Goal: Obtain resource: Obtain resource

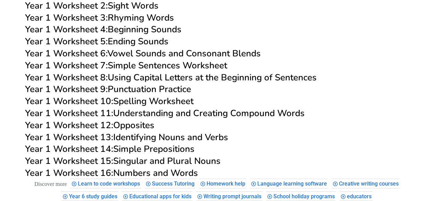
scroll to position [1311, 0]
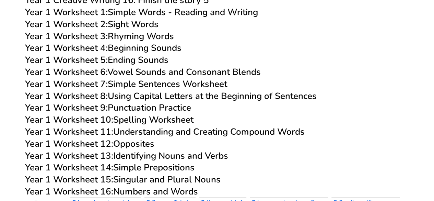
click at [124, 86] on link "Year 1 Worksheet 7: Simple Sentences Worksheet" at bounding box center [126, 84] width 202 height 12
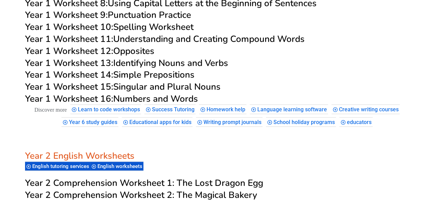
scroll to position [1432, 0]
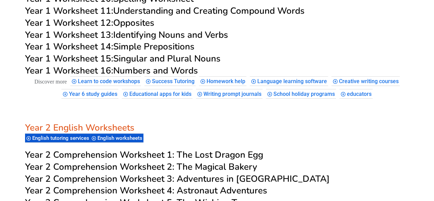
click at [160, 46] on link "Year 1 Worksheet 14: Simple Prepositions" at bounding box center [109, 46] width 169 height 12
click at [184, 36] on link "Year 1 Worksheet 13: Identifying Nouns and Verbs" at bounding box center [126, 35] width 203 height 12
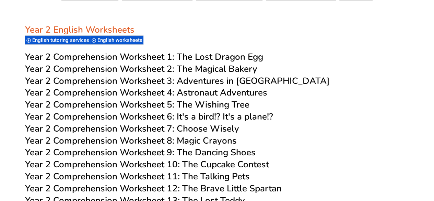
scroll to position [1539, 0]
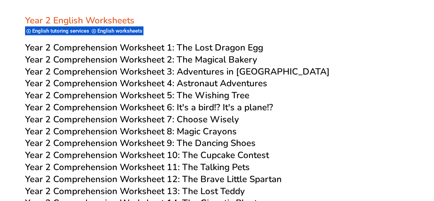
click at [135, 53] on span "Year 2 Comprehension Worksheet 1:" at bounding box center [99, 47] width 149 height 12
click at [186, 65] on span "The Magical Bakery" at bounding box center [217, 59] width 81 height 12
click at [153, 77] on span "Year 2 Comprehension Worksheet 3:" at bounding box center [99, 71] width 149 height 12
click at [168, 89] on span "Year 2 Comprehension Worksheet 4:" at bounding box center [99, 83] width 149 height 12
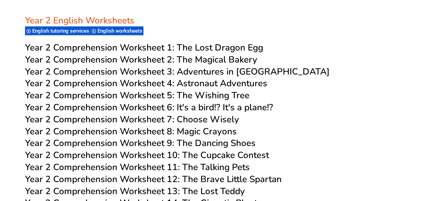
click at [140, 113] on span "Year 2 Comprehension Worksheet 6: It's a bird!? It's a plane!?" at bounding box center [149, 107] width 248 height 12
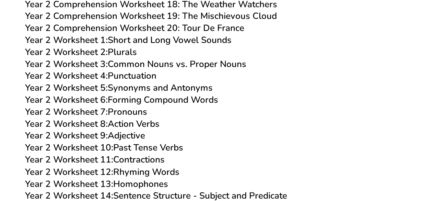
scroll to position [1832, 0]
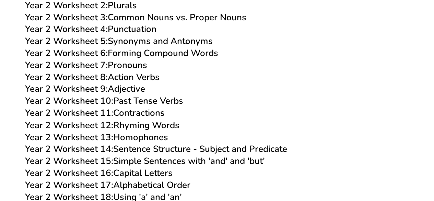
click at [126, 11] on link "Year 2 Worksheet 2: Plurals" at bounding box center [81, 5] width 112 height 12
click at [133, 35] on link "Year 2 Worksheet 4: Punctuation" at bounding box center [90, 29] width 131 height 12
click at [123, 47] on link "Year 2 Worksheet 5: Synonyms and Antonyms" at bounding box center [119, 41] width 188 height 12
click at [133, 59] on link "Year 2 Worksheet 6: Forming Compound Words" at bounding box center [121, 53] width 193 height 12
click at [122, 71] on link "Year 2 Worksheet 7: Pronouns" at bounding box center [86, 65] width 122 height 12
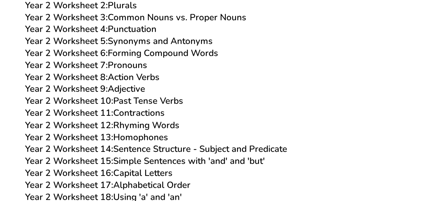
click at [120, 83] on link "Year 2 Worksheet 8: Action Verbs" at bounding box center [92, 77] width 134 height 12
click at [129, 95] on link "Year 2 Worksheet 9: Adjective" at bounding box center [85, 89] width 120 height 12
click at [148, 107] on link "Year 2 Worksheet 10: Past Tense Verbs" at bounding box center [104, 101] width 158 height 12
click at [131, 119] on link "Year 2 Worksheet 11: Contractions" at bounding box center [95, 113] width 140 height 12
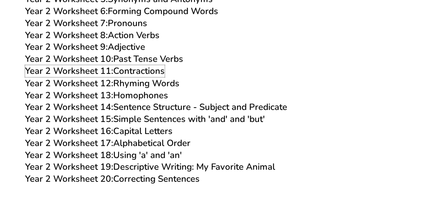
scroll to position [1929, 0]
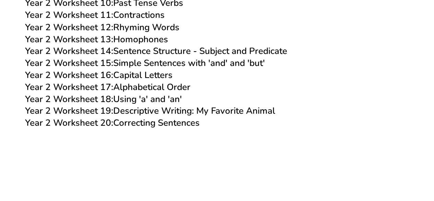
click at [148, 116] on link "Year 2 Worksheet 19: Descriptive Writing: My Favorite Animal" at bounding box center [150, 110] width 250 height 12
click at [160, 128] on link "Year 2 Worksheet 20: Correcting Sentences" at bounding box center [112, 122] width 175 height 12
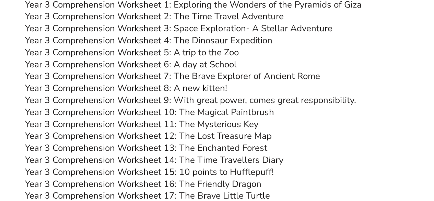
scroll to position [2222, 0]
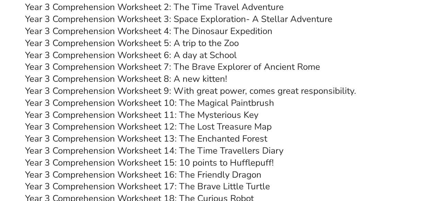
click at [117, 49] on link "Year 3 Comprehension Worksheet 5: A trip to the Zoo" at bounding box center [132, 43] width 214 height 12
click at [196, 61] on link "Year 3 Comprehension Worksheet 6: A day at School" at bounding box center [131, 55] width 212 height 12
click at [182, 85] on link "Year 3 Comprehension Worksheet 8: A new kitten!" at bounding box center [126, 79] width 202 height 12
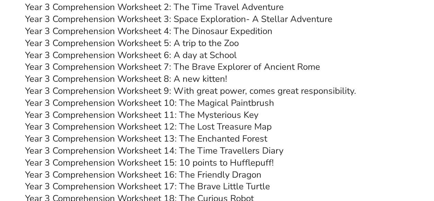
click at [182, 85] on link "Year 3 Comprehension Worksheet 8: A new kitten!" at bounding box center [126, 79] width 202 height 12
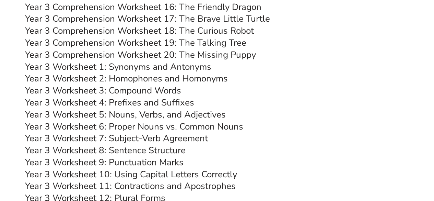
scroll to position [2417, 0]
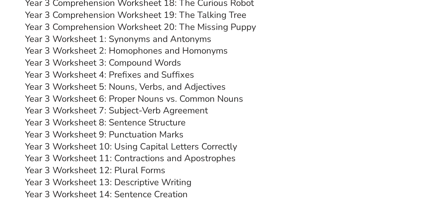
click at [140, 93] on link "Year 3 Worksheet 5: Nouns, Verbs, and Adjectives" at bounding box center [125, 87] width 201 height 12
click at [147, 128] on link "Year 3 Worksheet 8: Sentence Structure" at bounding box center [105, 122] width 160 height 12
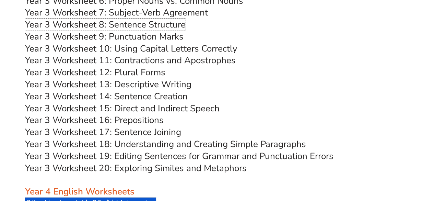
scroll to position [2534, 0]
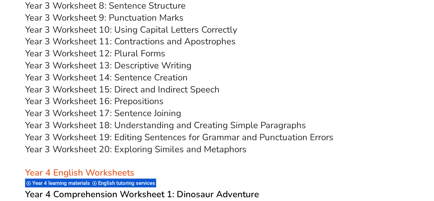
click at [133, 71] on link "Year 3 Worksheet 13: Descriptive Writing" at bounding box center [108, 65] width 166 height 12
click at [134, 131] on link "Year 3 Worksheet 18: Understanding and Creating Simple Paragraphs" at bounding box center [165, 125] width 281 height 12
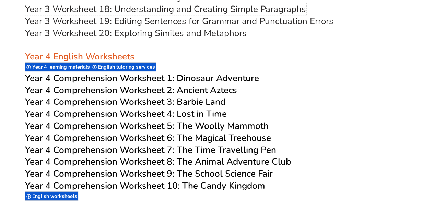
scroll to position [2678, 0]
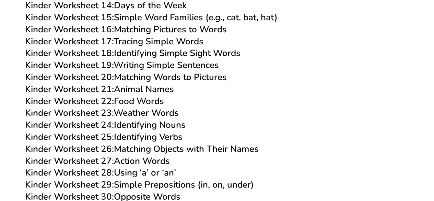
scroll to position [440, 0]
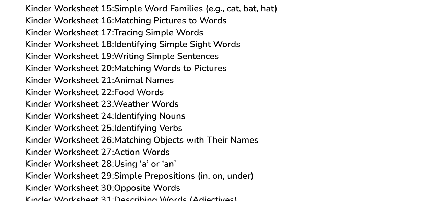
click at [166, 66] on link "Kinder Worksheet 20: Matching Words to Pictures" at bounding box center [126, 68] width 202 height 12
click at [138, 104] on link "Kinder Worksheet 23: Weather Words" at bounding box center [102, 104] width 154 height 12
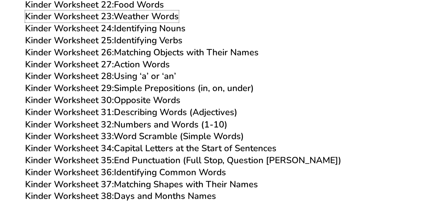
scroll to position [546, 0]
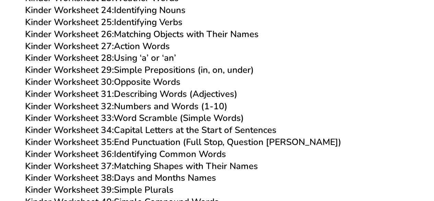
click at [155, 120] on link "Kinder Worksheet 33: Word Scramble (Simple Words)" at bounding box center [134, 117] width 219 height 12
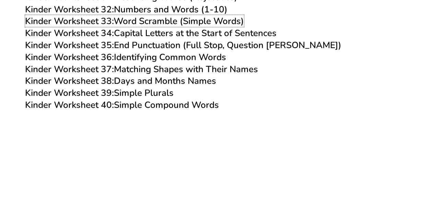
scroll to position [651, 0]
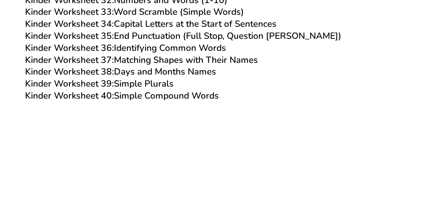
click at [150, 93] on link "Kinder Worksheet 40: Simple Compound Words" at bounding box center [122, 95] width 194 height 12
click at [149, 59] on link "Kinder Worksheet 37: Matching Shapes with Their Names" at bounding box center [141, 60] width 233 height 12
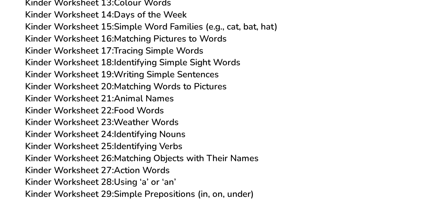
scroll to position [468, 0]
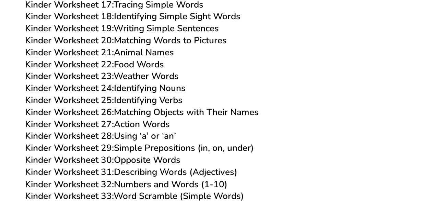
click at [139, 87] on link "Kinder Worksheet 24: Identifying Nouns" at bounding box center [105, 88] width 160 height 12
click at [134, 158] on link "Kinder Worksheet 30: Opposite Words" at bounding box center [102, 160] width 155 height 12
click at [170, 172] on link "Kinder Worksheet 31: Describing Words (Adjectives)" at bounding box center [131, 172] width 212 height 12
